Goal: Use online tool/utility: Utilize a website feature to perform a specific function

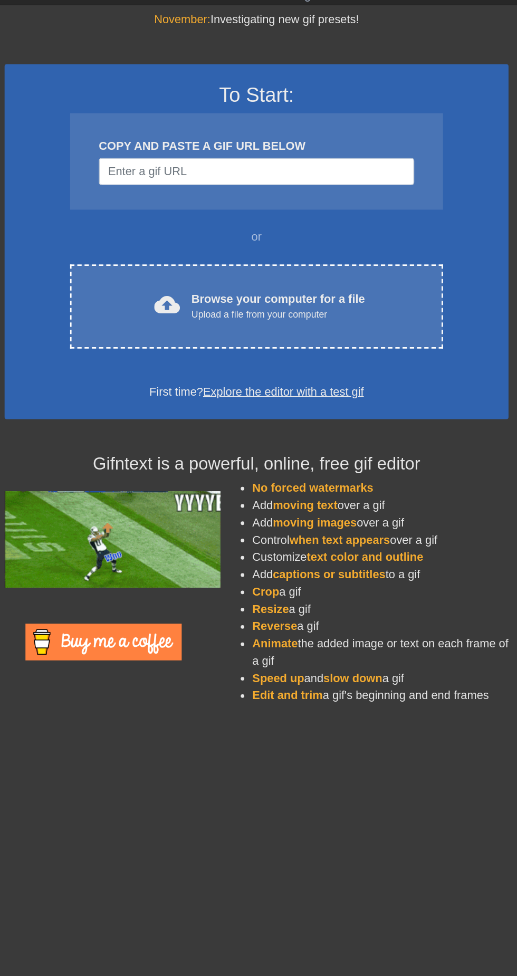
click at [342, 247] on div "cloud_upload Browse your computer for a file Upload a file from your computer" at bounding box center [252, 258] width 229 height 24
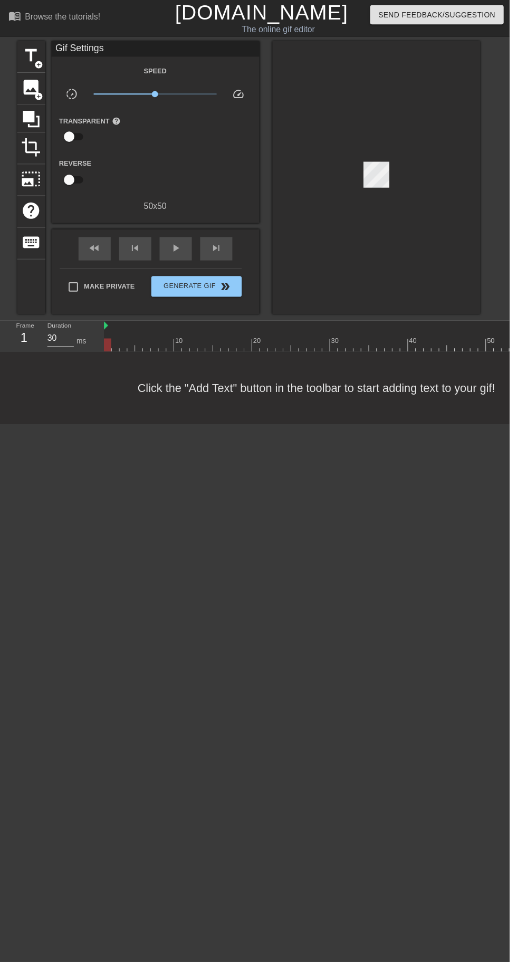
click at [107, 252] on div "fast_rewind" at bounding box center [96, 253] width 33 height 24
click at [179, 246] on span "play_arrow" at bounding box center [178, 251] width 13 height 13
type input "30"
click at [178, 251] on span "pause" at bounding box center [178, 251] width 13 height 13
click at [96, 252] on span "fast_rewind" at bounding box center [96, 251] width 13 height 13
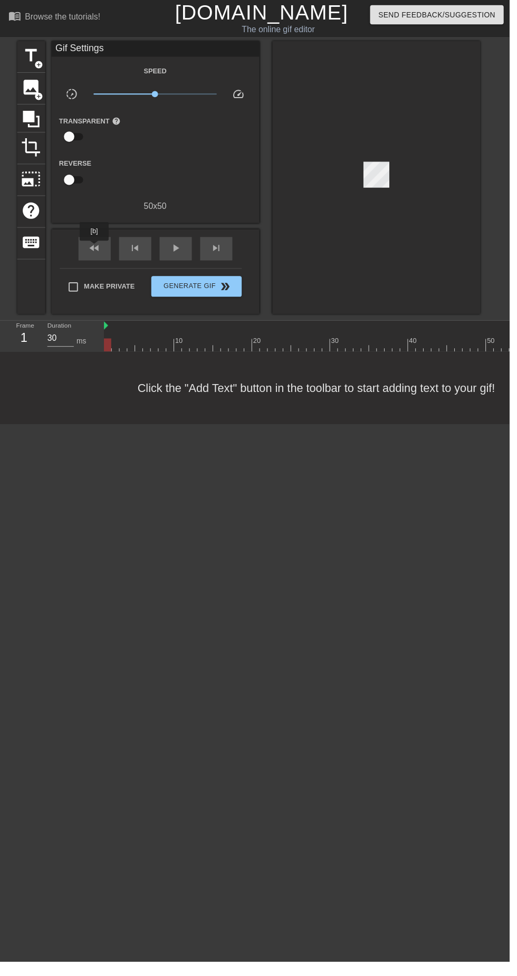
click at [97, 251] on span "fast_rewind" at bounding box center [96, 251] width 13 height 13
click at [35, 91] on span "image" at bounding box center [32, 89] width 20 height 20
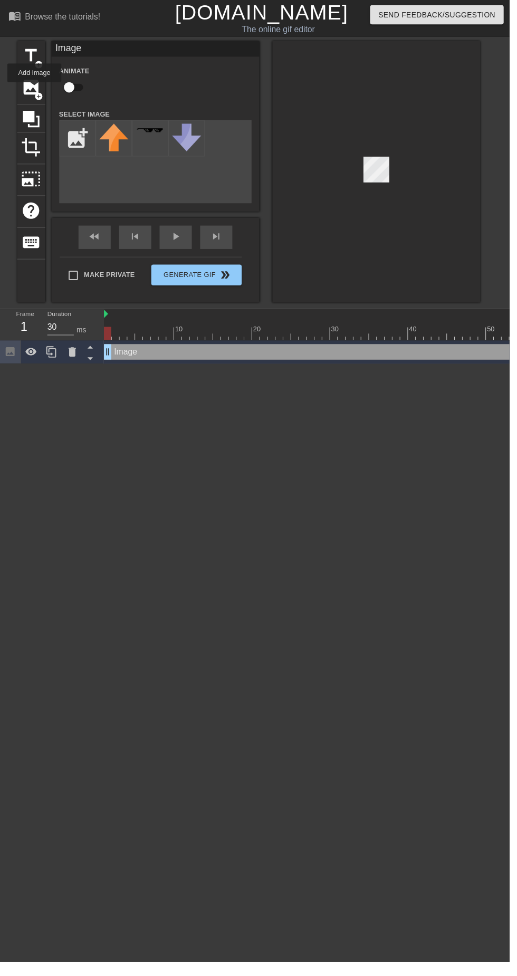
click at [74, 90] on input "checkbox" at bounding box center [70, 89] width 60 height 20
checkbox input "true"
click at [78, 130] on input "file" at bounding box center [79, 140] width 36 height 36
type input "C:\fakepath\3QsLmMlre8.gif"
click at [121, 138] on div at bounding box center [115, 140] width 37 height 37
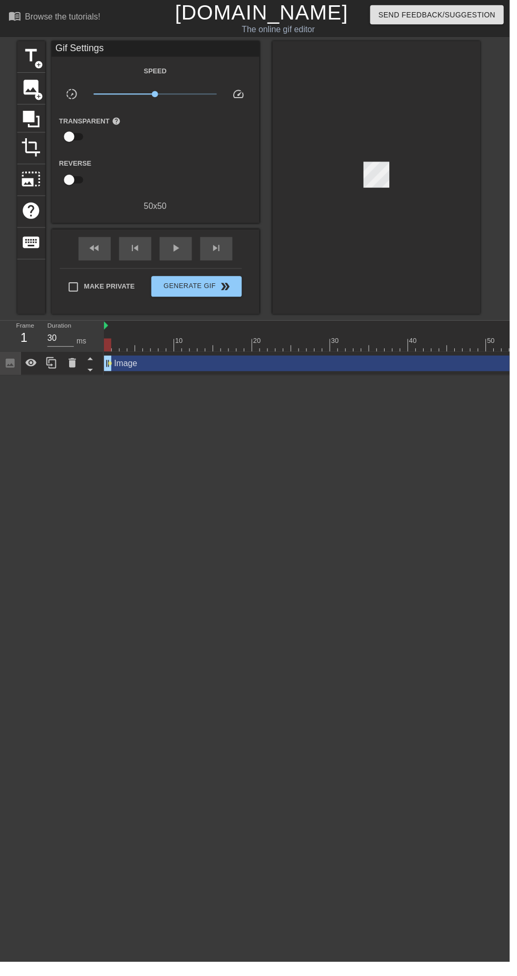
click at [41, 85] on span "image" at bounding box center [32, 89] width 20 height 20
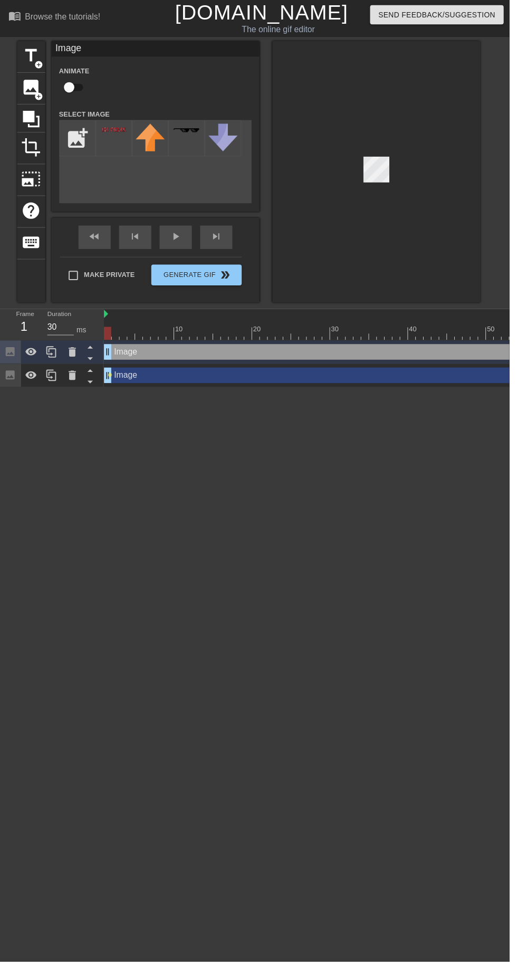
click at [78, 356] on icon at bounding box center [73, 357] width 13 height 13
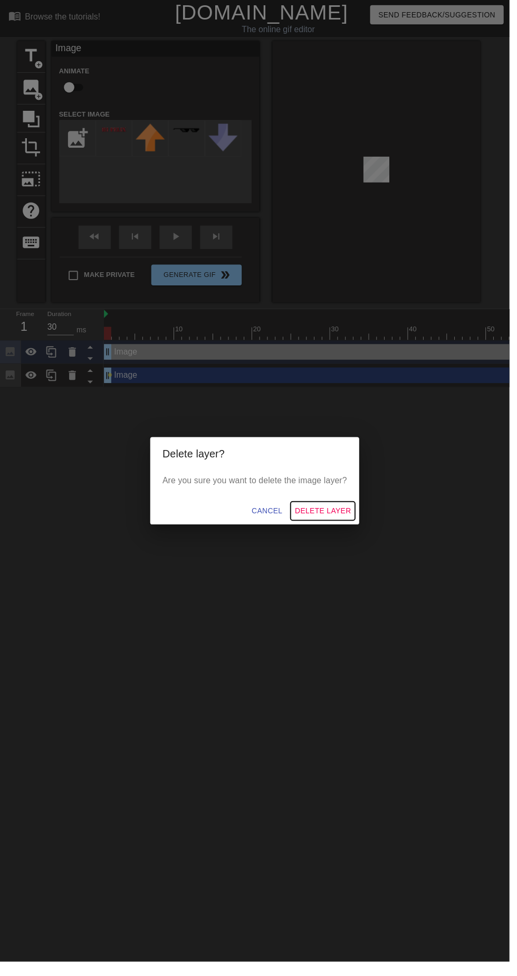
click at [347, 526] on span "Delete Layer" at bounding box center [327, 518] width 57 height 13
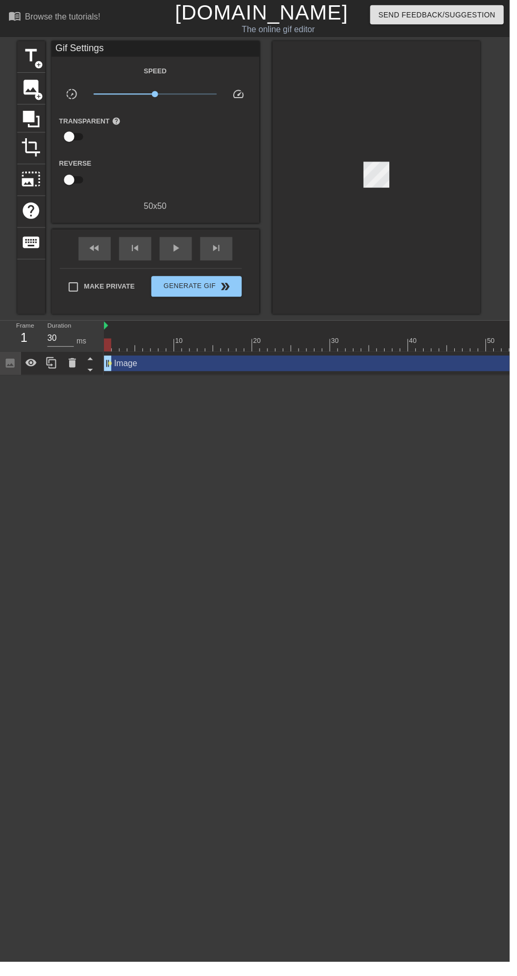
click at [91, 364] on icon at bounding box center [91, 364] width 5 height 3
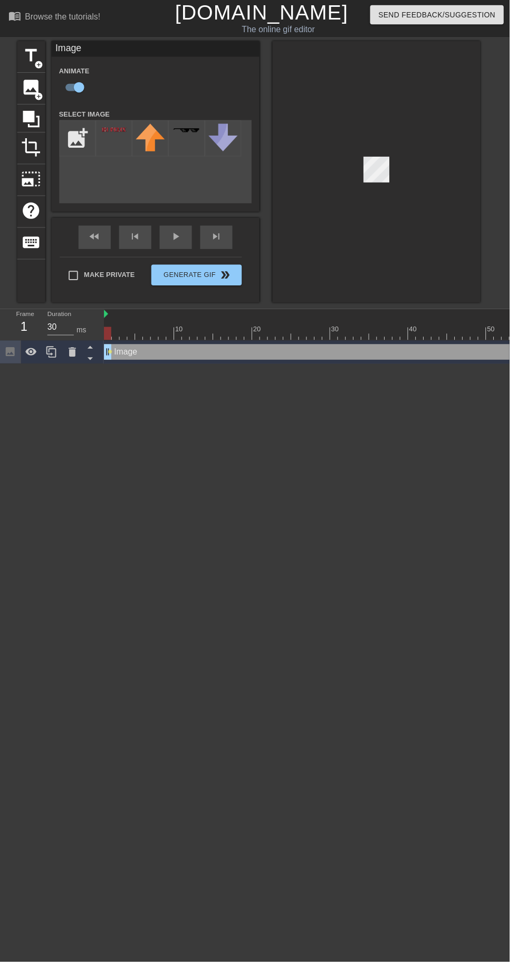
click at [90, 354] on icon at bounding box center [91, 352] width 13 height 13
click at [79, 352] on icon at bounding box center [73, 357] width 13 height 13
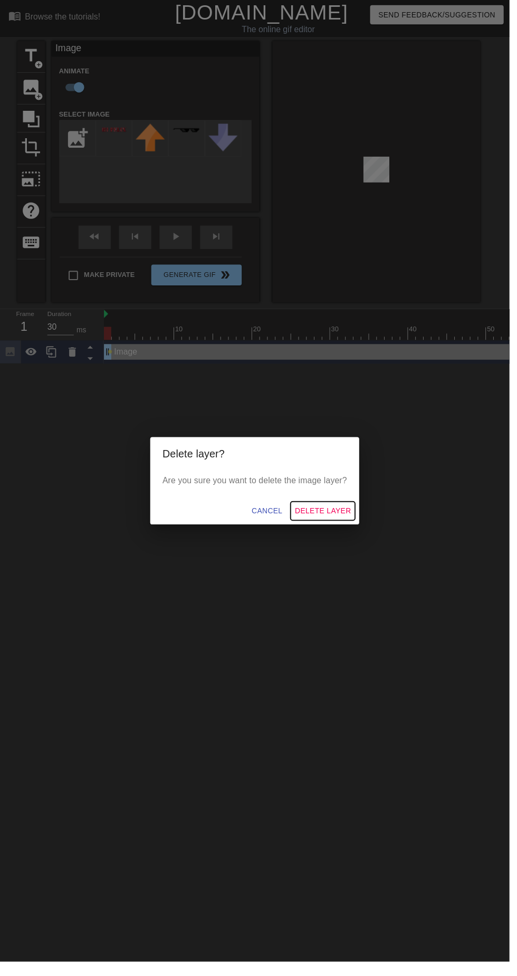
click at [356, 522] on span "Delete Layer" at bounding box center [327, 518] width 57 height 13
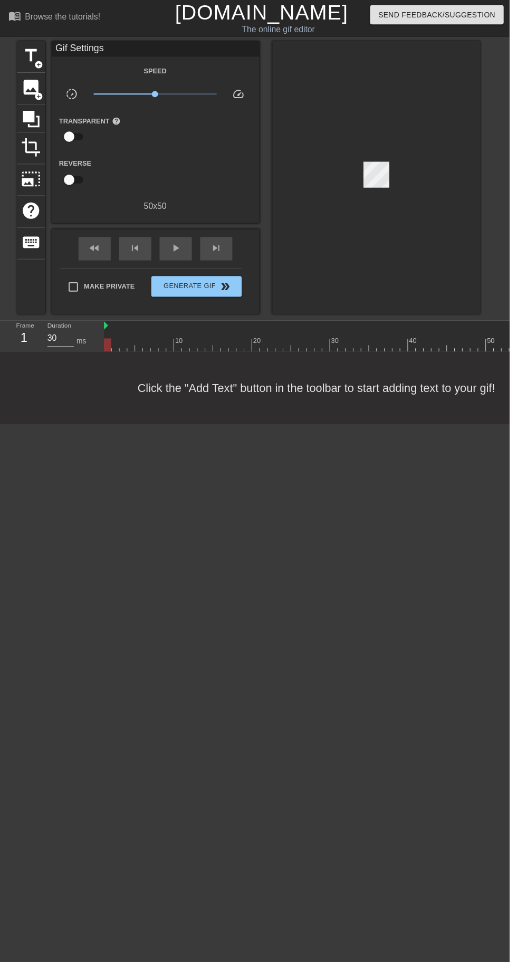
click at [98, 254] on span "fast_rewind" at bounding box center [96, 251] width 13 height 13
click at [33, 119] on icon at bounding box center [31, 120] width 17 height 17
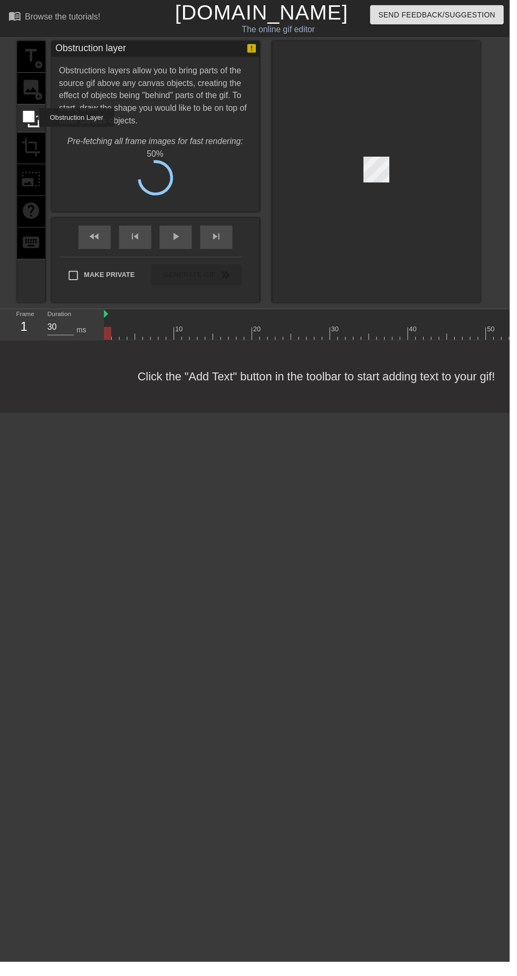
click at [35, 106] on div at bounding box center [31, 120] width 28 height 28
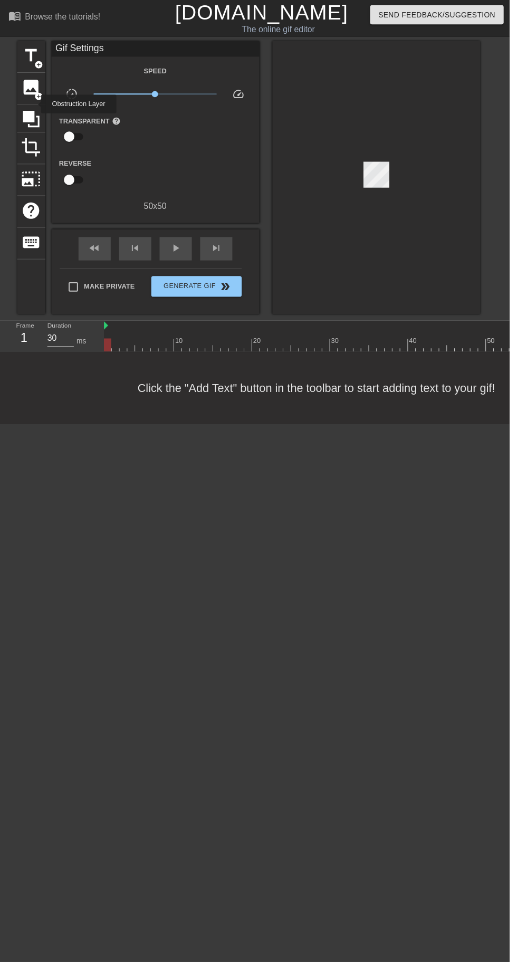
click at [37, 95] on span "add_circle" at bounding box center [39, 97] width 9 height 9
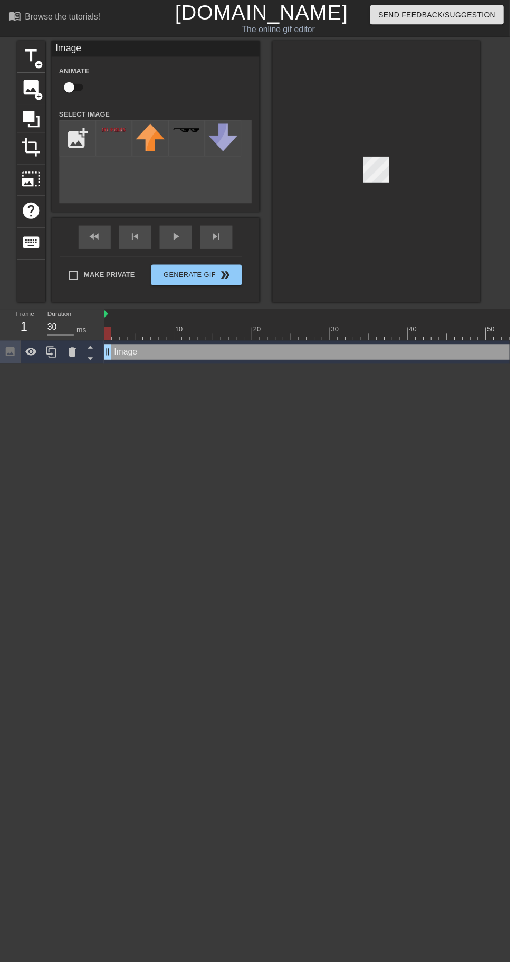
click at [79, 352] on icon at bounding box center [73, 357] width 13 height 13
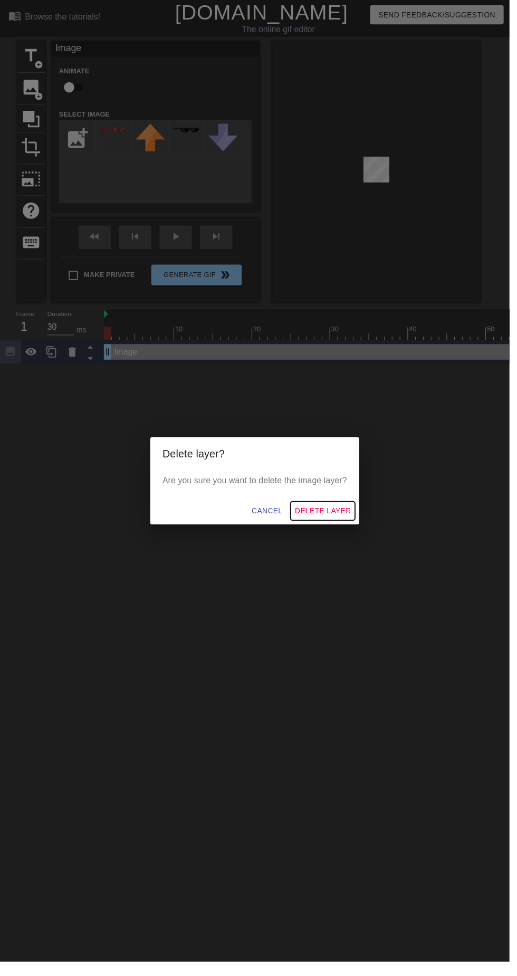
click at [346, 526] on span "Delete Layer" at bounding box center [327, 518] width 57 height 13
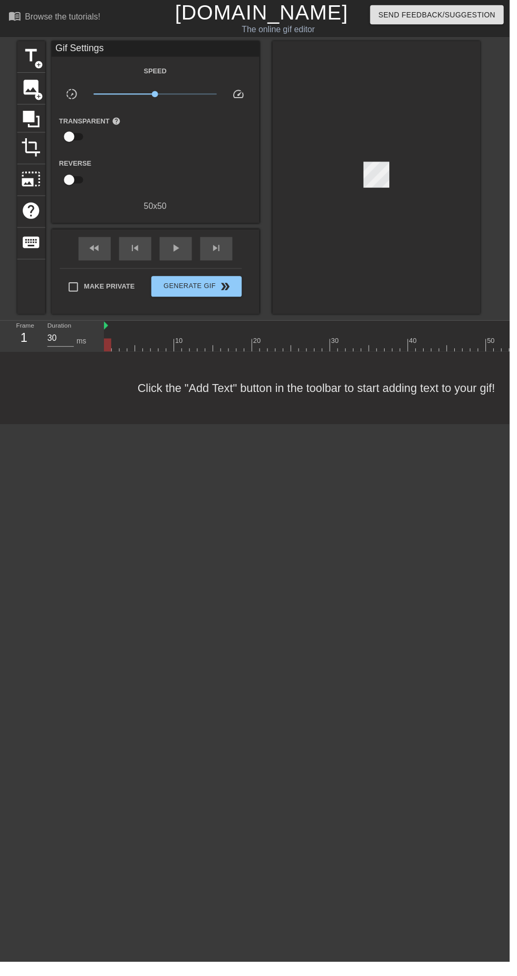
click at [39, 97] on span "add_circle" at bounding box center [39, 97] width 9 height 9
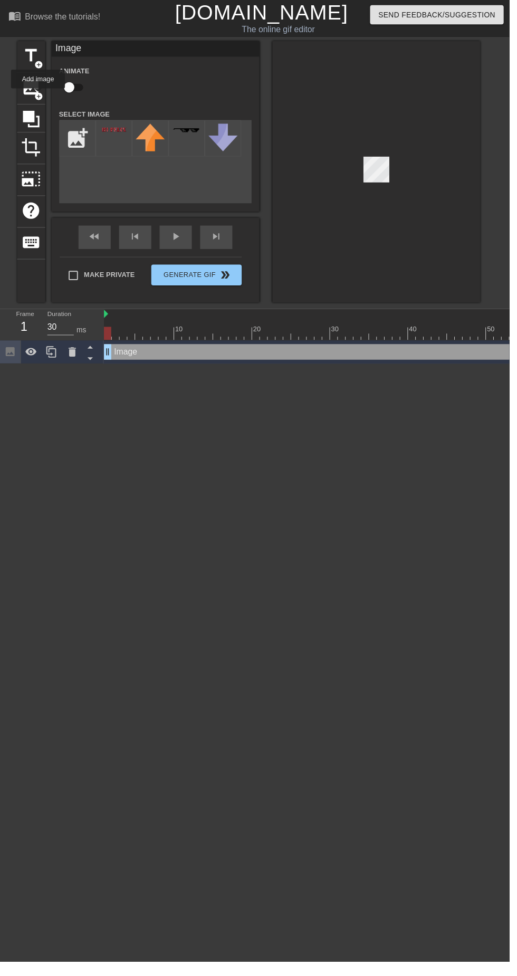
click at [86, 130] on input "file" at bounding box center [79, 140] width 36 height 36
click at [111, 132] on img at bounding box center [116, 132] width 30 height 8
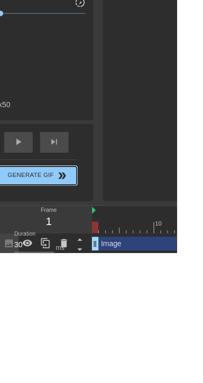
click at [60, 293] on span "Generate Gif double_arrow" at bounding box center [42, 294] width 83 height 13
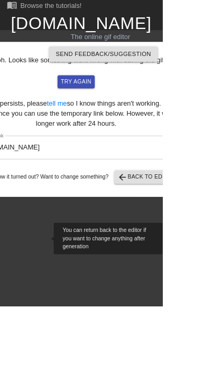
click at [186, 183] on input "[URL][DOMAIN_NAME]" at bounding box center [95, 184] width 284 height 30
